Goal: Find specific page/section: Find specific page/section

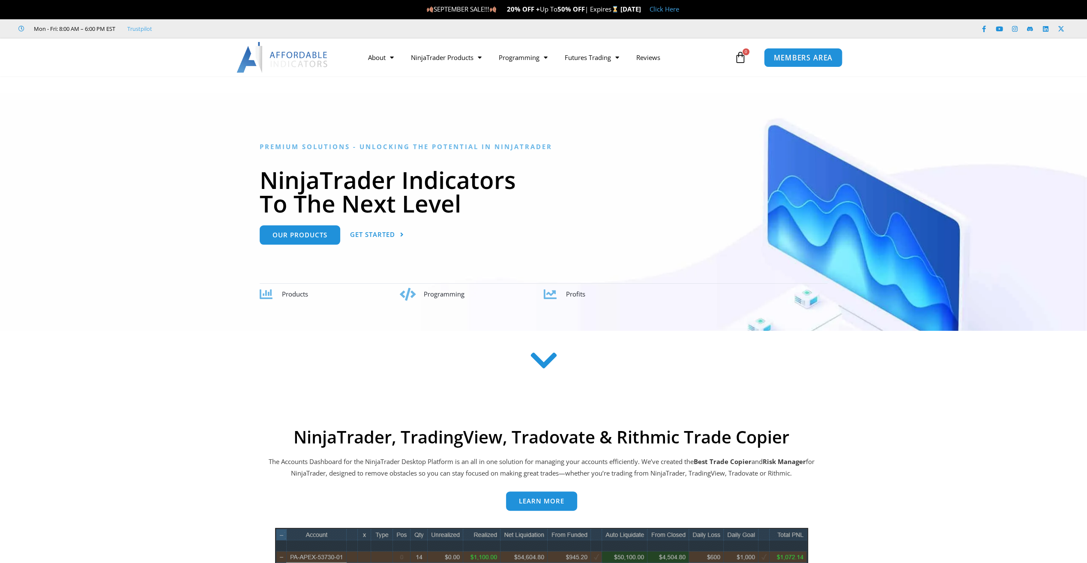
click at [809, 57] on span "MEMBERS AREA" at bounding box center [803, 57] width 59 height 7
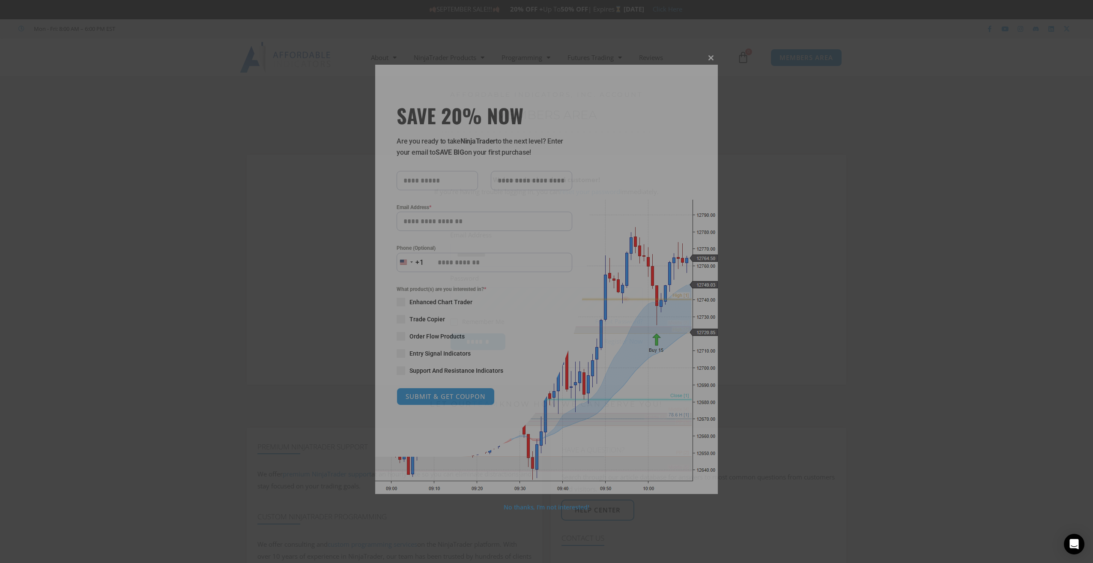
click at [710, 55] on span at bounding box center [711, 57] width 14 height 5
